Goal: Transaction & Acquisition: Purchase product/service

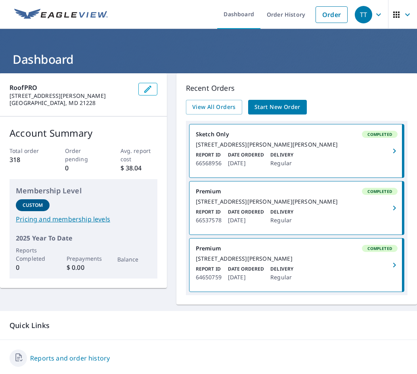
click at [267, 103] on span "Start New Order" at bounding box center [277, 107] width 46 height 10
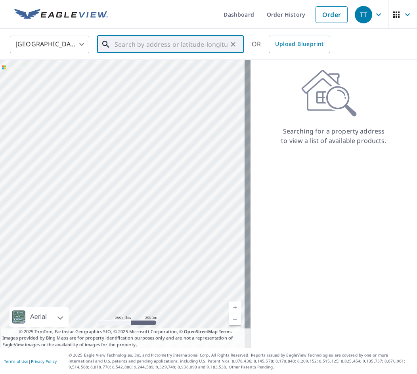
click at [148, 48] on input "text" at bounding box center [170, 44] width 113 height 22
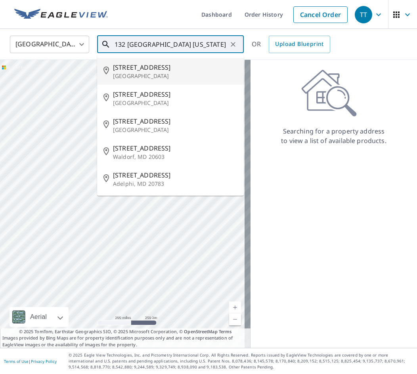
click at [140, 46] on input "132 [GEOGRAPHIC_DATA] [US_STATE]" at bounding box center [170, 44] width 113 height 22
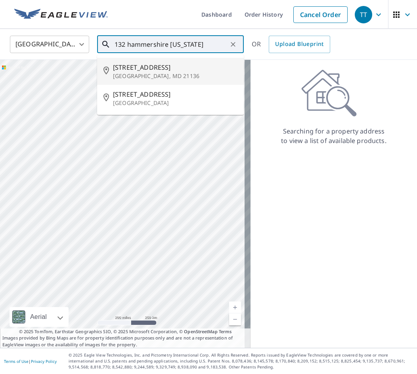
click at [208, 71] on span "[STREET_ADDRESS]" at bounding box center [175, 68] width 124 height 10
type input "[STREET_ADDRESS]"
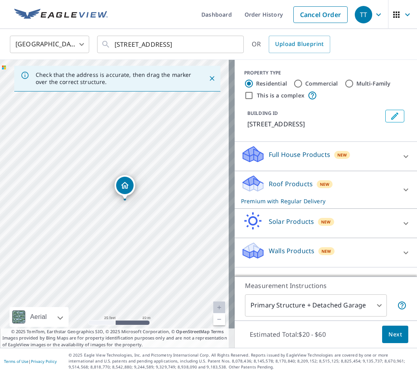
drag, startPoint x: 84, startPoint y: 185, endPoint x: 147, endPoint y: 253, distance: 92.5
click at [147, 253] on div "[STREET_ADDRESS]" at bounding box center [117, 204] width 235 height 288
drag, startPoint x: 122, startPoint y: 187, endPoint x: 106, endPoint y: 186, distance: 16.3
click at [345, 84] on input "Multi-Family" at bounding box center [349, 84] width 10 height 10
radio input "true"
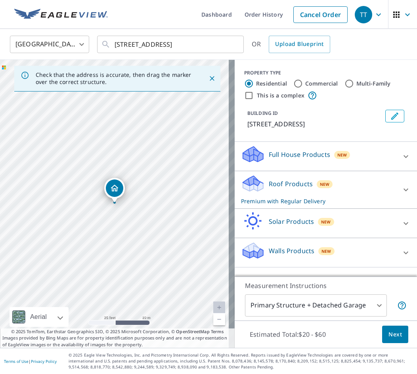
type input "2"
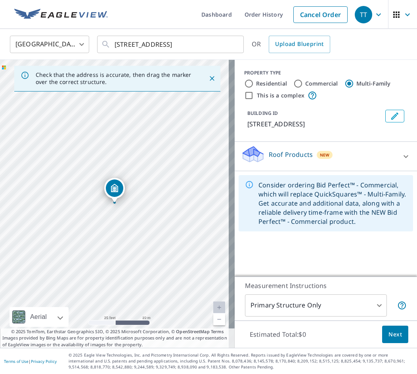
click at [324, 84] on label "Commercial" at bounding box center [321, 84] width 33 height 8
click at [303, 84] on input "Commercial" at bounding box center [298, 84] width 10 height 10
radio input "true"
type input "4"
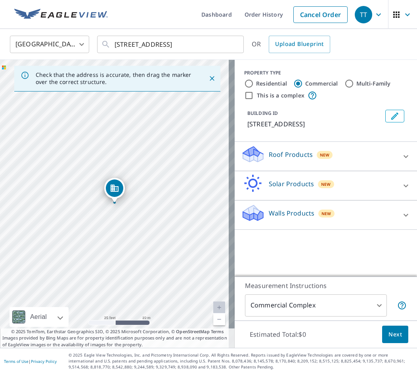
click at [345, 85] on input "Multi-Family" at bounding box center [349, 84] width 10 height 10
radio input "true"
type input "2"
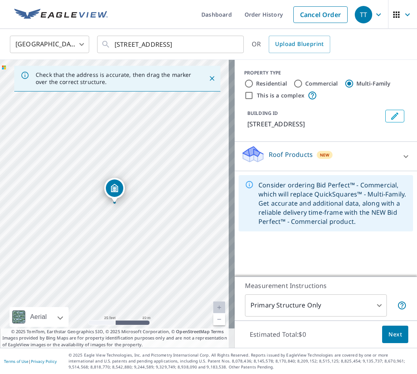
click at [315, 83] on label "Commercial" at bounding box center [321, 84] width 33 height 8
click at [303, 83] on input "Commercial" at bounding box center [298, 84] width 10 height 10
radio input "true"
type input "4"
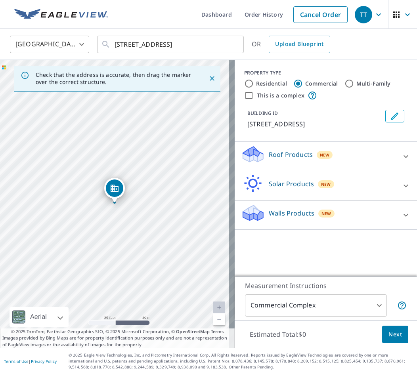
click at [401, 161] on icon at bounding box center [406, 157] width 10 height 10
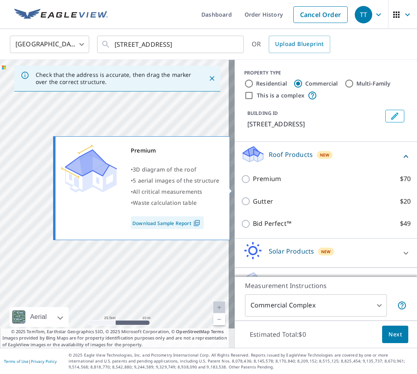
click at [400, 184] on p "$70" at bounding box center [405, 179] width 11 height 10
click at [253, 184] on input "Premium $70" at bounding box center [247, 179] width 12 height 10
checkbox input "true"
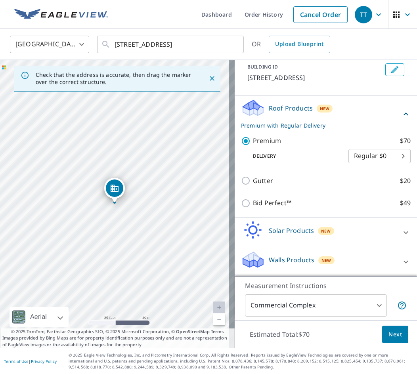
scroll to position [56, 0]
click at [401, 262] on icon at bounding box center [406, 262] width 10 height 10
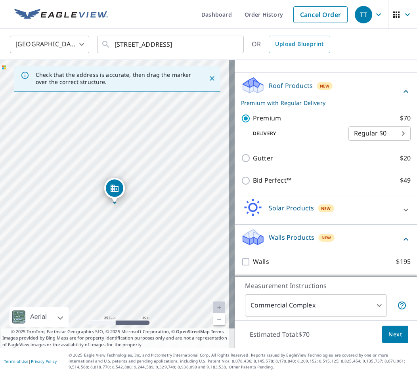
scroll to position [78, 0]
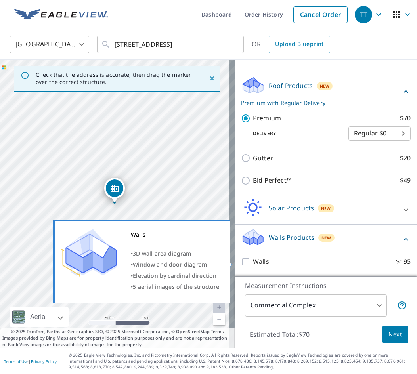
click at [257, 261] on p "Walls" at bounding box center [261, 262] width 16 height 10
click at [253, 261] on input "Walls $195" at bounding box center [247, 262] width 12 height 10
checkbox input "true"
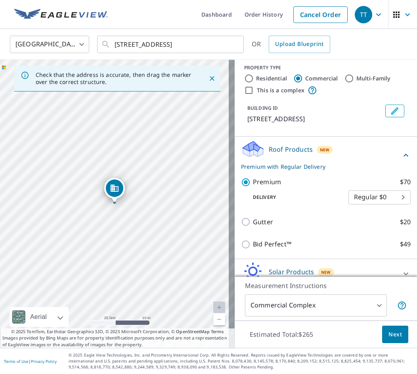
scroll to position [0, 0]
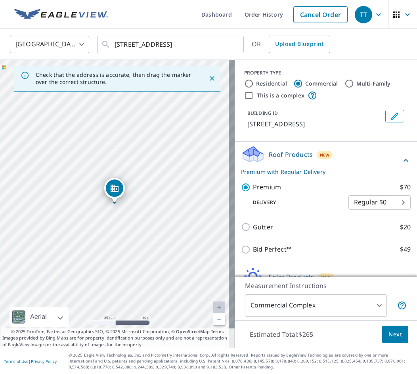
click at [344, 84] on input "Multi-Family" at bounding box center [349, 84] width 10 height 10
radio input "true"
type input "2"
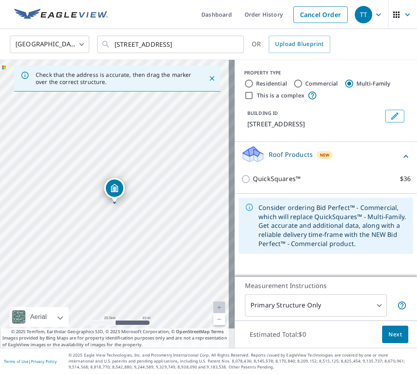
click at [295, 84] on input "Commercial" at bounding box center [298, 84] width 10 height 10
radio input "true"
type input "4"
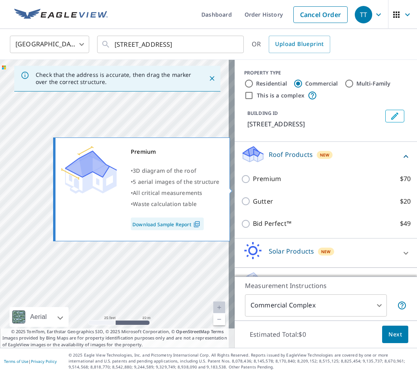
click at [264, 184] on p "Premium" at bounding box center [267, 179] width 28 height 10
click at [253, 184] on input "Premium $70" at bounding box center [247, 179] width 12 height 10
checkbox input "true"
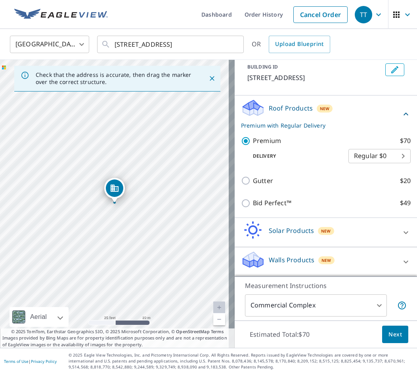
scroll to position [56, 0]
click at [396, 260] on div at bounding box center [405, 261] width 19 height 19
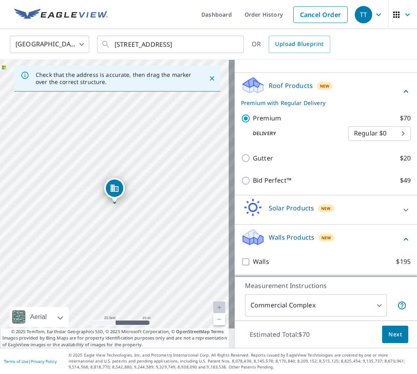
scroll to position [78, 0]
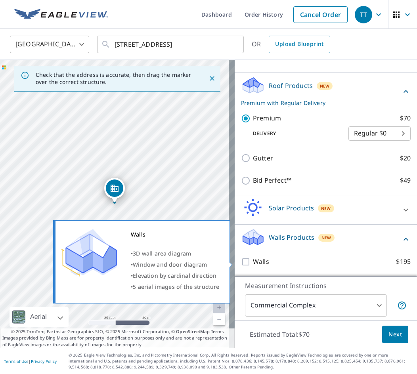
click at [258, 261] on p "Walls" at bounding box center [261, 262] width 16 height 10
click at [253, 261] on input "Walls $195" at bounding box center [247, 262] width 12 height 10
checkbox input "true"
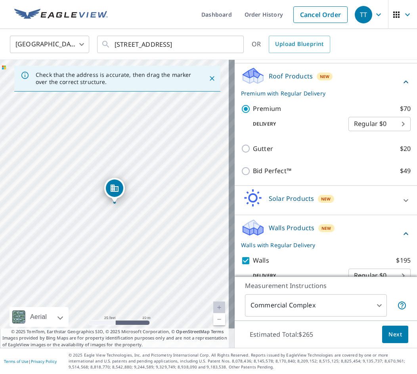
scroll to position [104, 0]
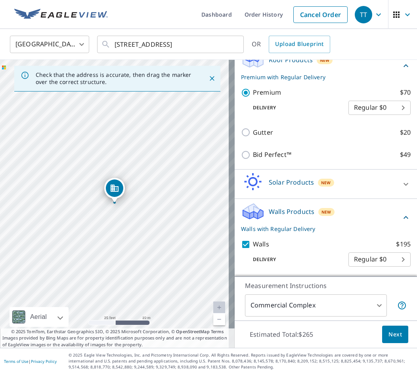
click at [389, 336] on span "Next" at bounding box center [394, 335] width 13 height 10
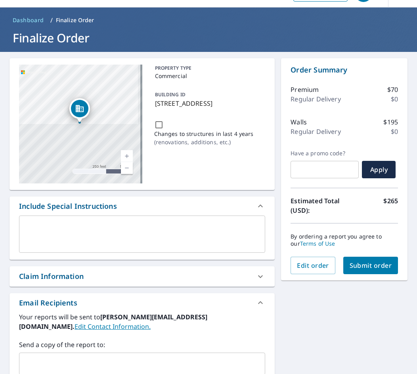
scroll to position [79, 0]
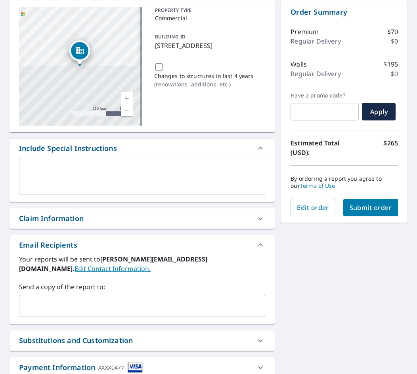
click at [156, 305] on input "text" at bounding box center [136, 305] width 227 height 15
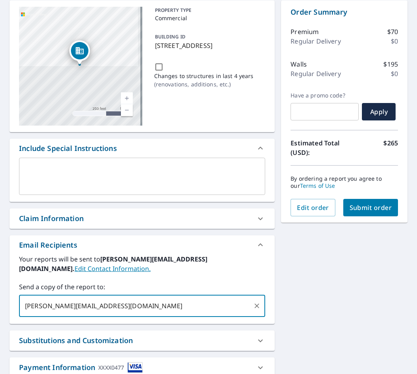
type input "[PERSON_NAME][EMAIL_ADDRESS][DOMAIN_NAME]"
click at [364, 208] on span "Submit order" at bounding box center [370, 207] width 42 height 9
checkbox input "true"
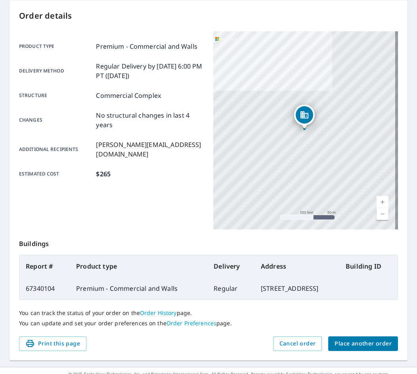
click at [371, 349] on span "Place another order" at bounding box center [362, 344] width 57 height 10
